Goal: Task Accomplishment & Management: Use online tool/utility

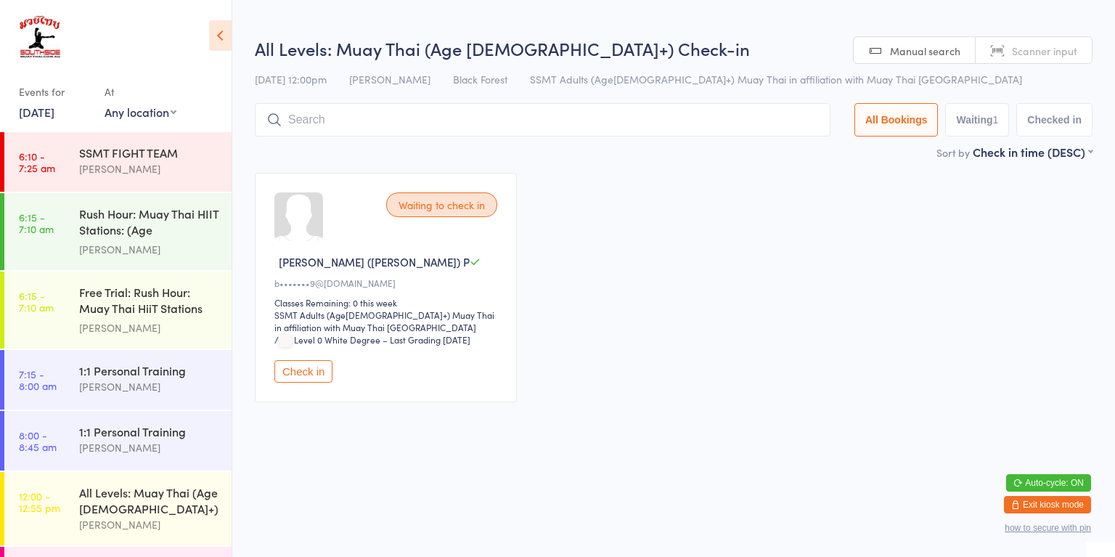
scroll to position [170, 0]
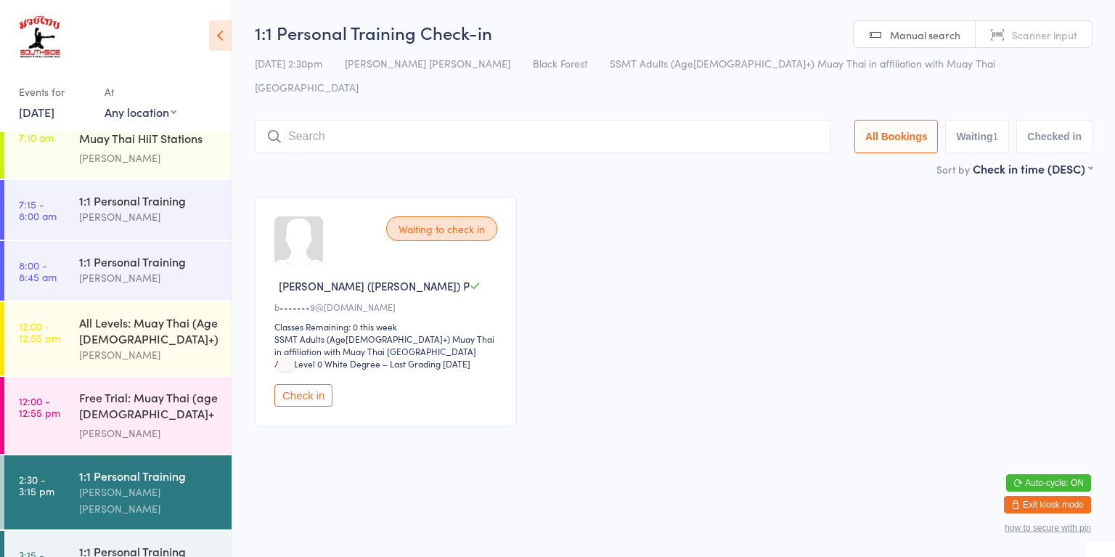
click at [46, 344] on link "12:00 - 12:55 pm All Levels: Muay Thai (Age [DEMOGRAPHIC_DATA]+) [PERSON_NAME]" at bounding box center [117, 338] width 227 height 73
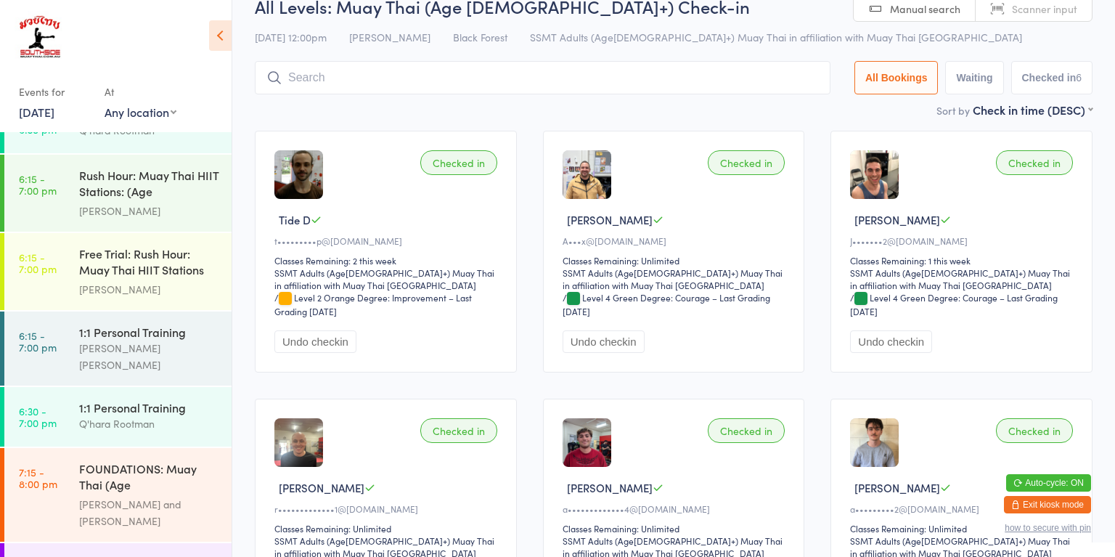
scroll to position [62, 0]
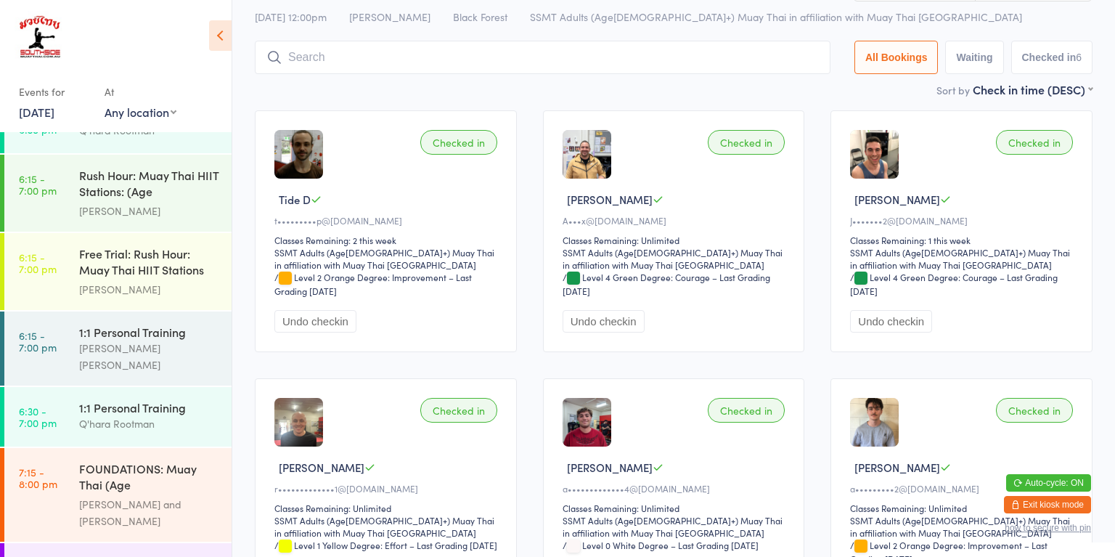
click at [86, 496] on div "[PERSON_NAME] and [PERSON_NAME]" at bounding box center [149, 512] width 140 height 33
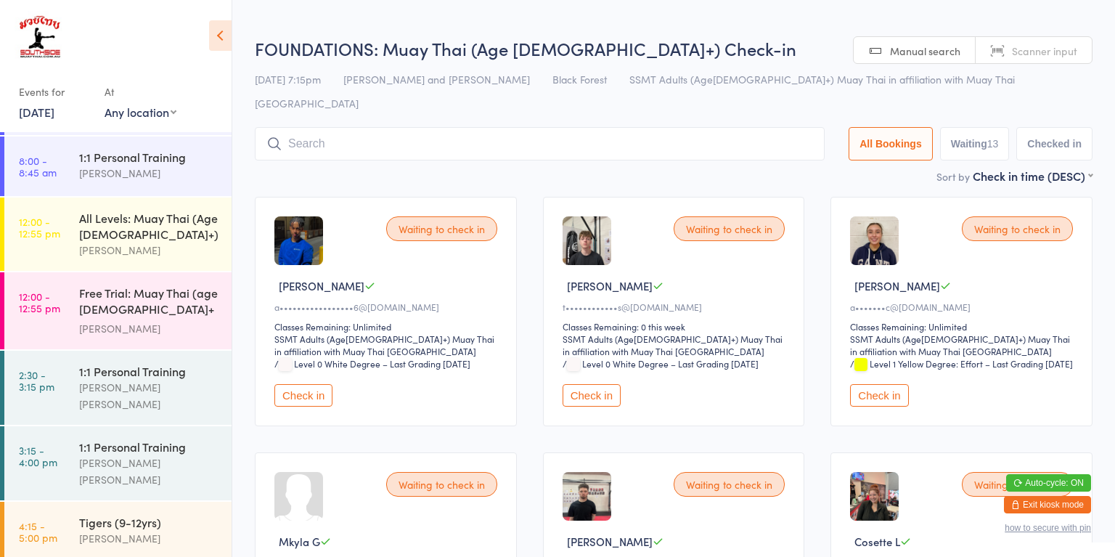
scroll to position [264, 0]
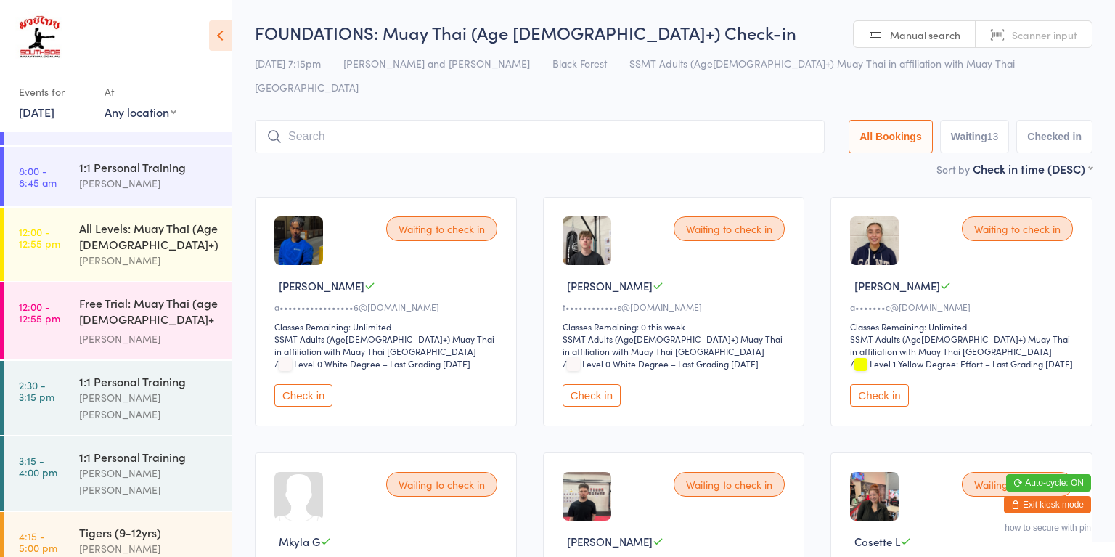
click at [75, 388] on link "2:30 - 3:15 pm 1:1 Personal Training [PERSON_NAME] [PERSON_NAME]" at bounding box center [117, 398] width 227 height 74
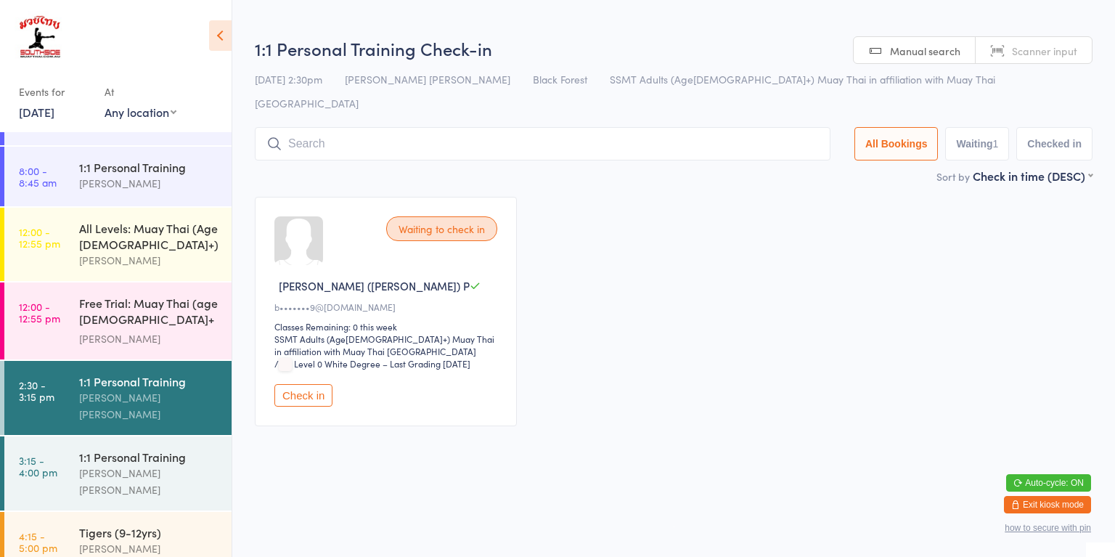
click at [324, 384] on button "Check in" at bounding box center [303, 395] width 58 height 22
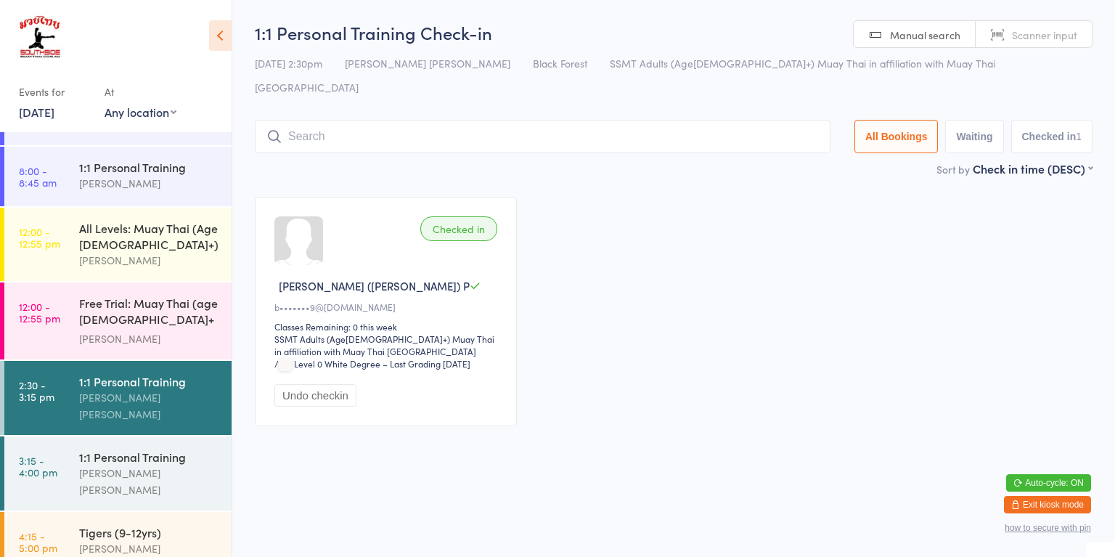
click at [165, 464] on div "[PERSON_NAME] [PERSON_NAME]" at bounding box center [149, 480] width 140 height 33
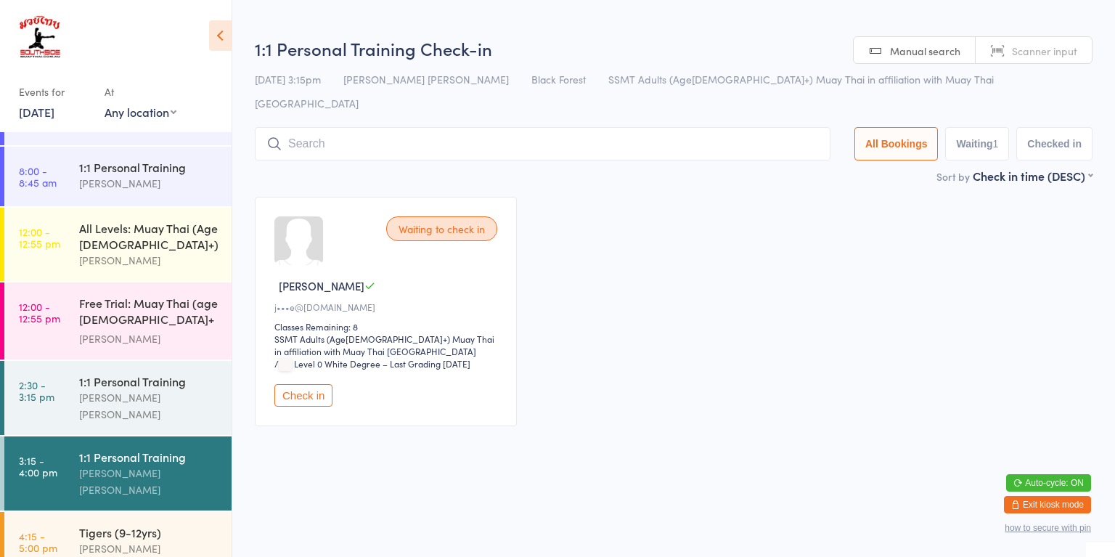
click at [296, 384] on button "Check in" at bounding box center [303, 395] width 58 height 22
